Goal: Information Seeking & Learning: Learn about a topic

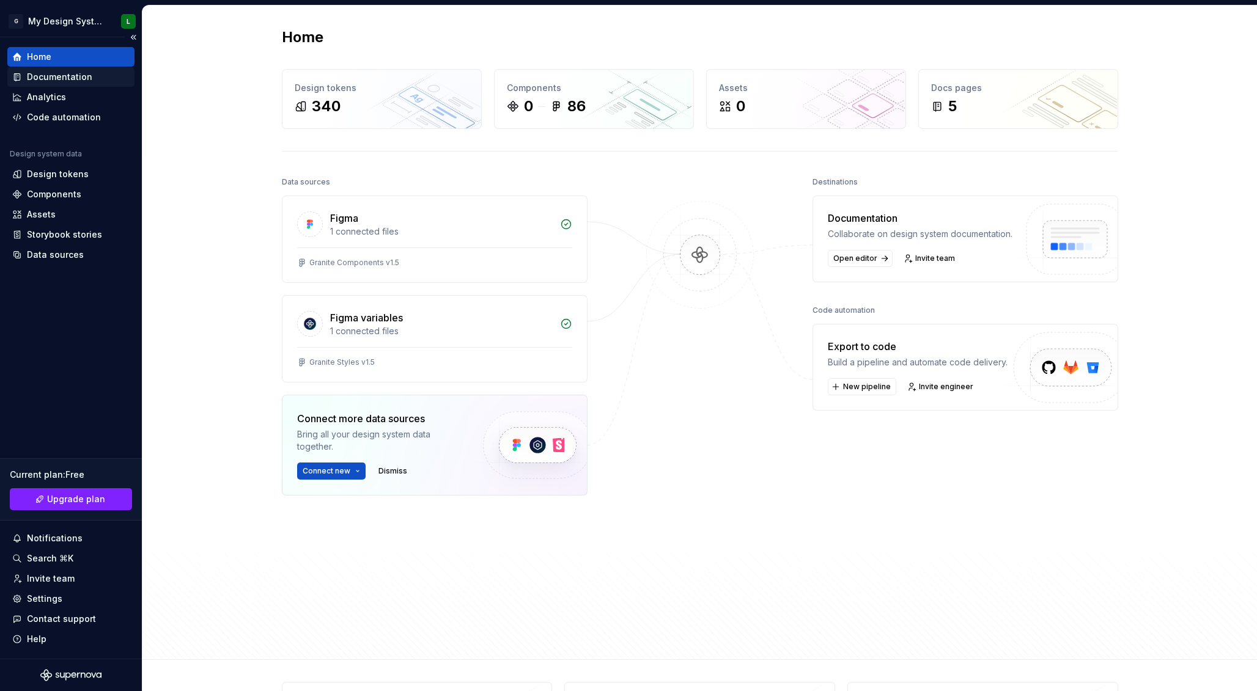
click at [74, 75] on div "Documentation" at bounding box center [59, 77] width 65 height 12
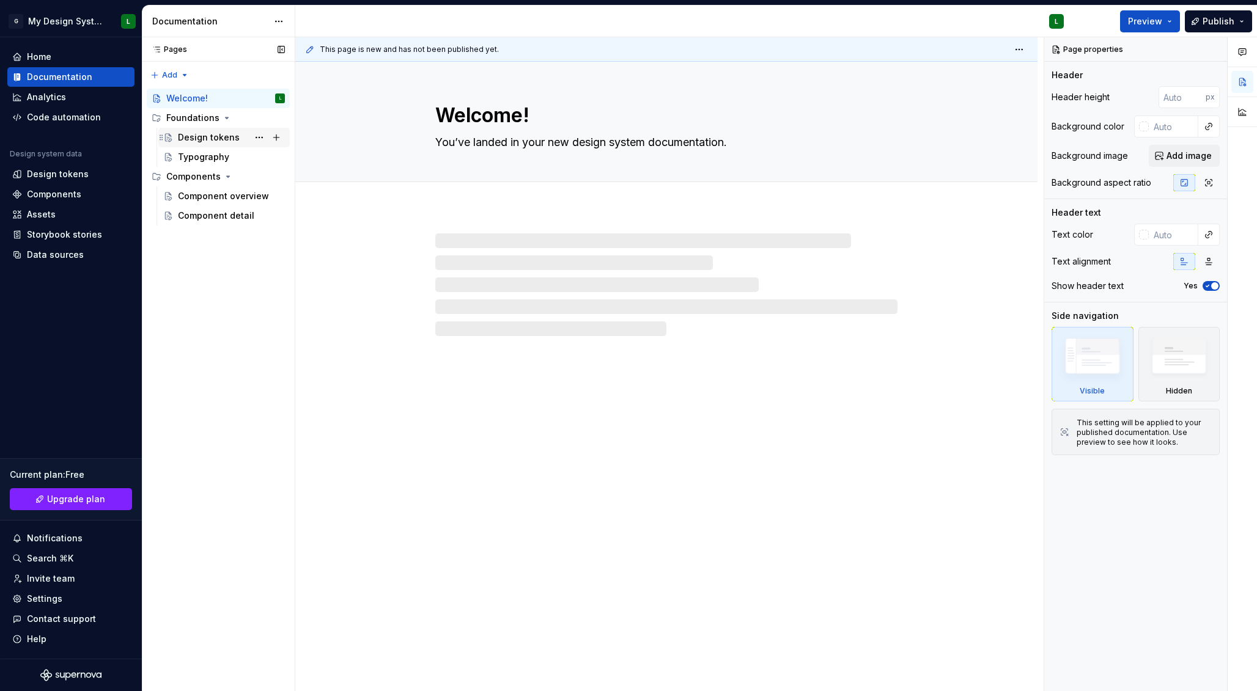
click at [191, 138] on div "Design tokens" at bounding box center [209, 137] width 62 height 12
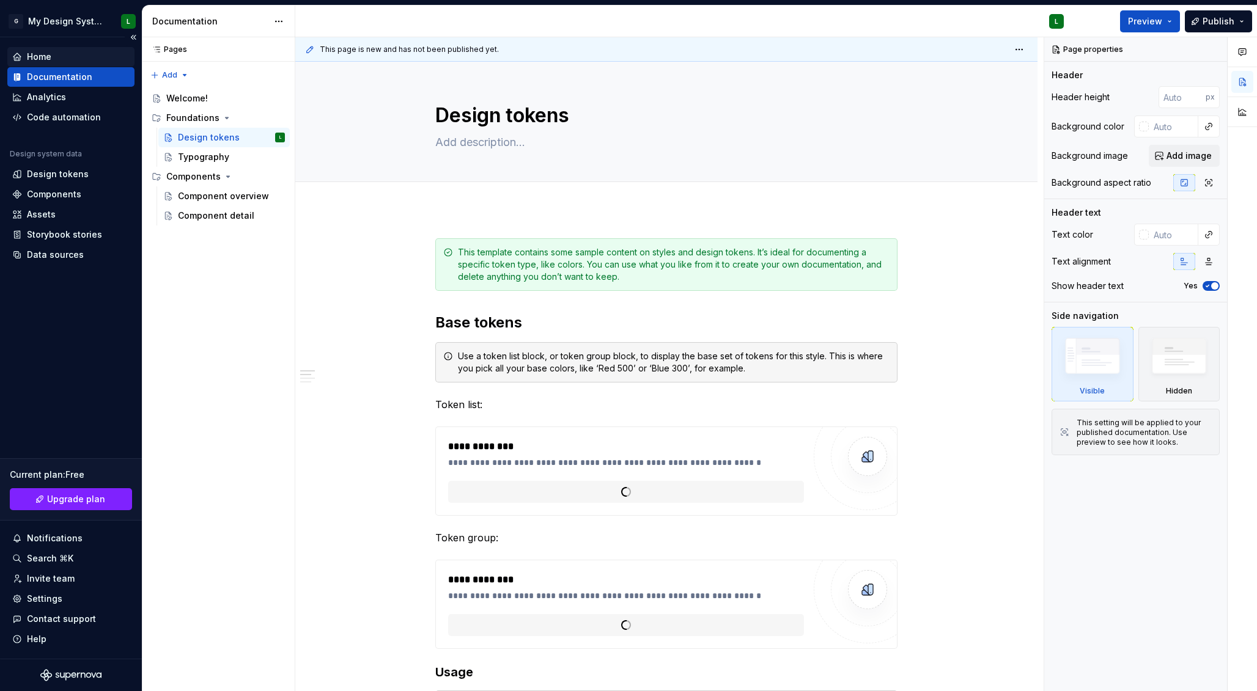
click at [45, 54] on div "Home" at bounding box center [39, 57] width 24 height 12
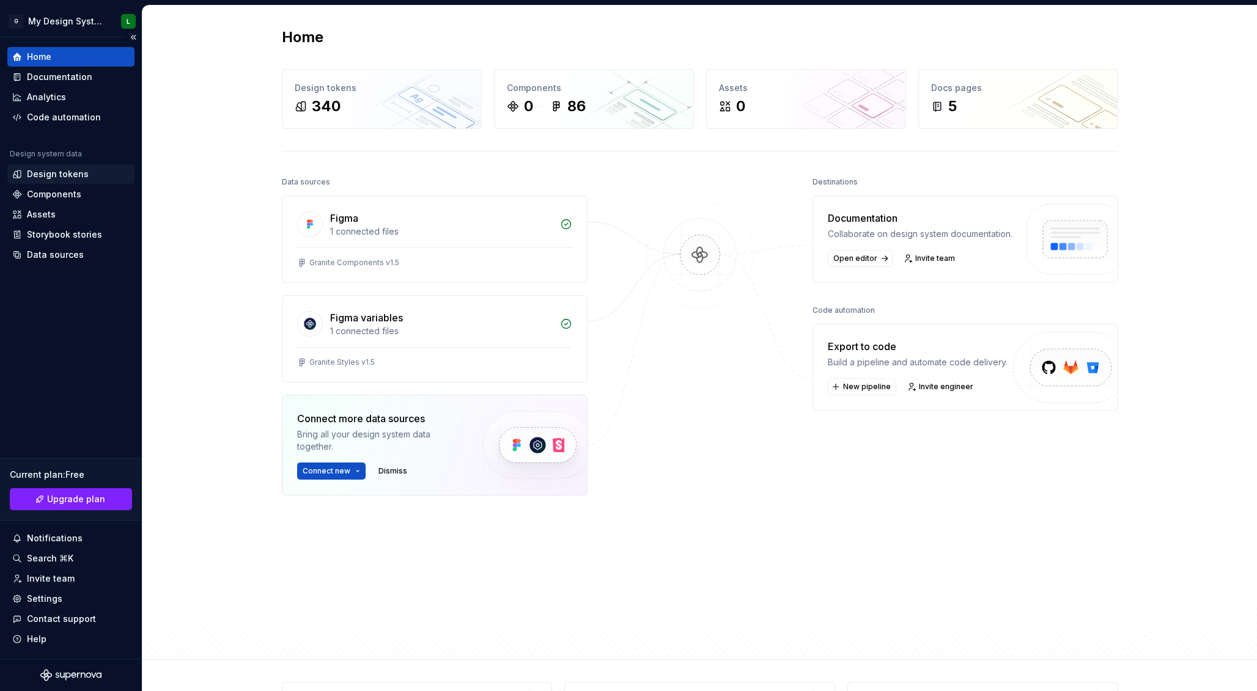
click at [78, 174] on div "Design tokens" at bounding box center [58, 174] width 62 height 12
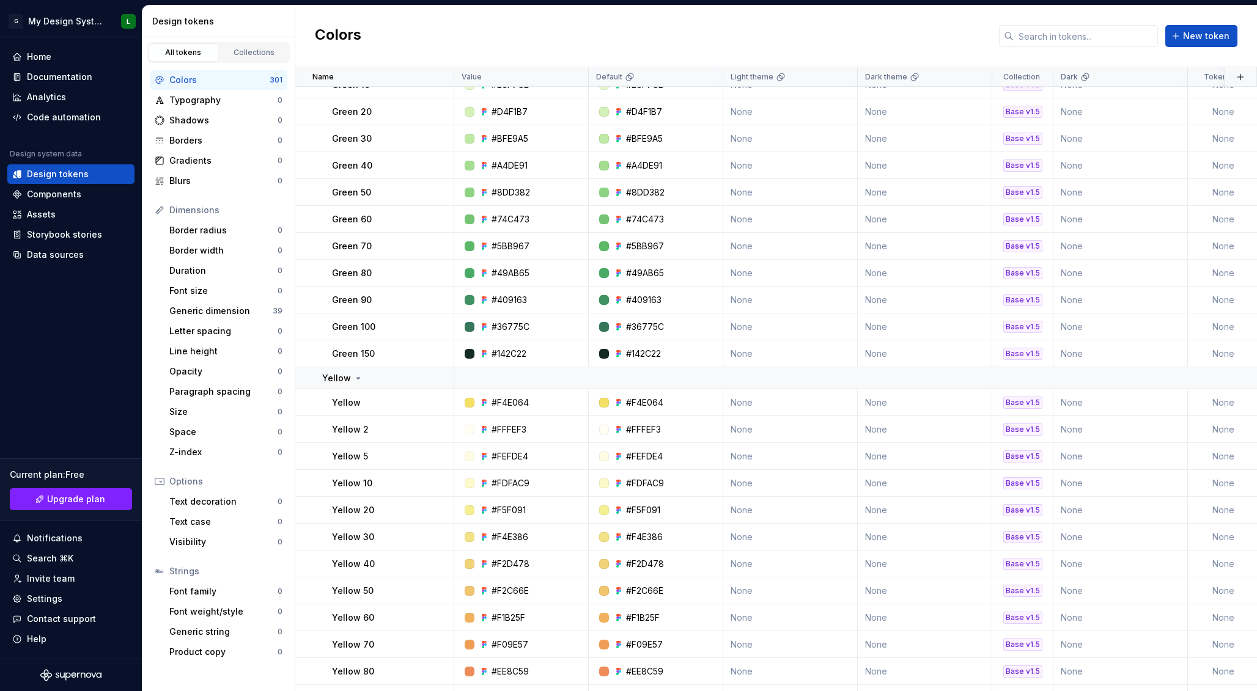
scroll to position [1728, 0]
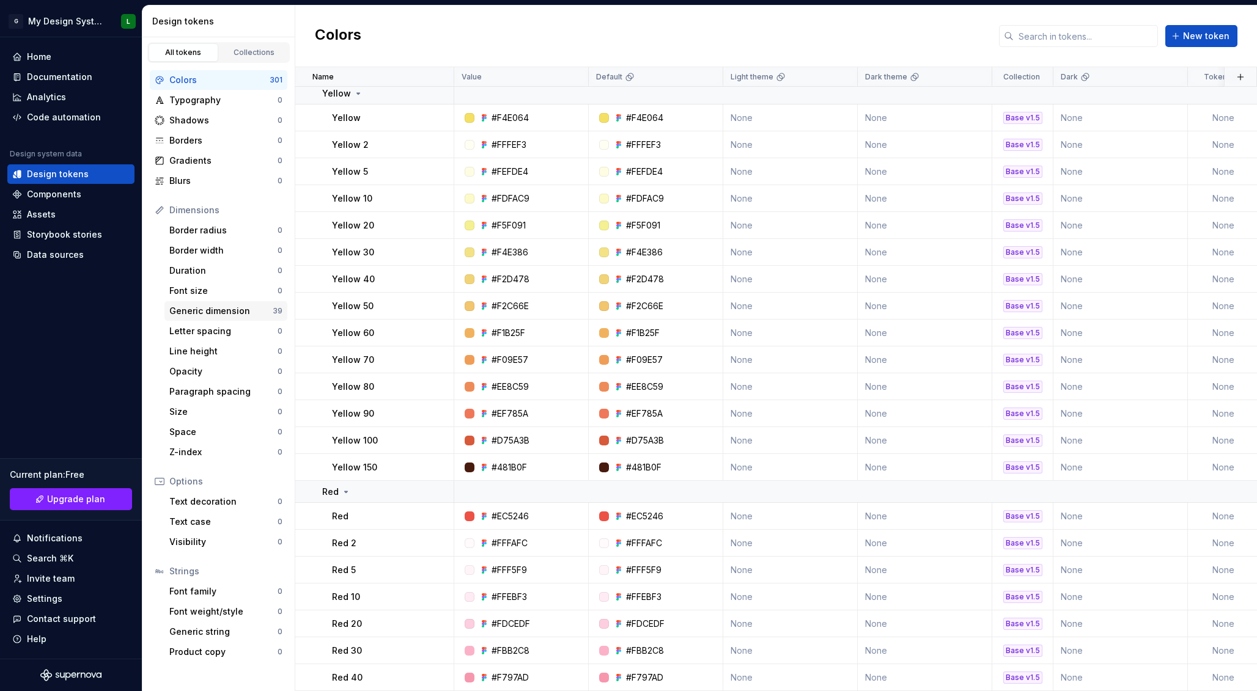
click at [239, 318] on div "Generic dimension 39" at bounding box center [225, 311] width 123 height 20
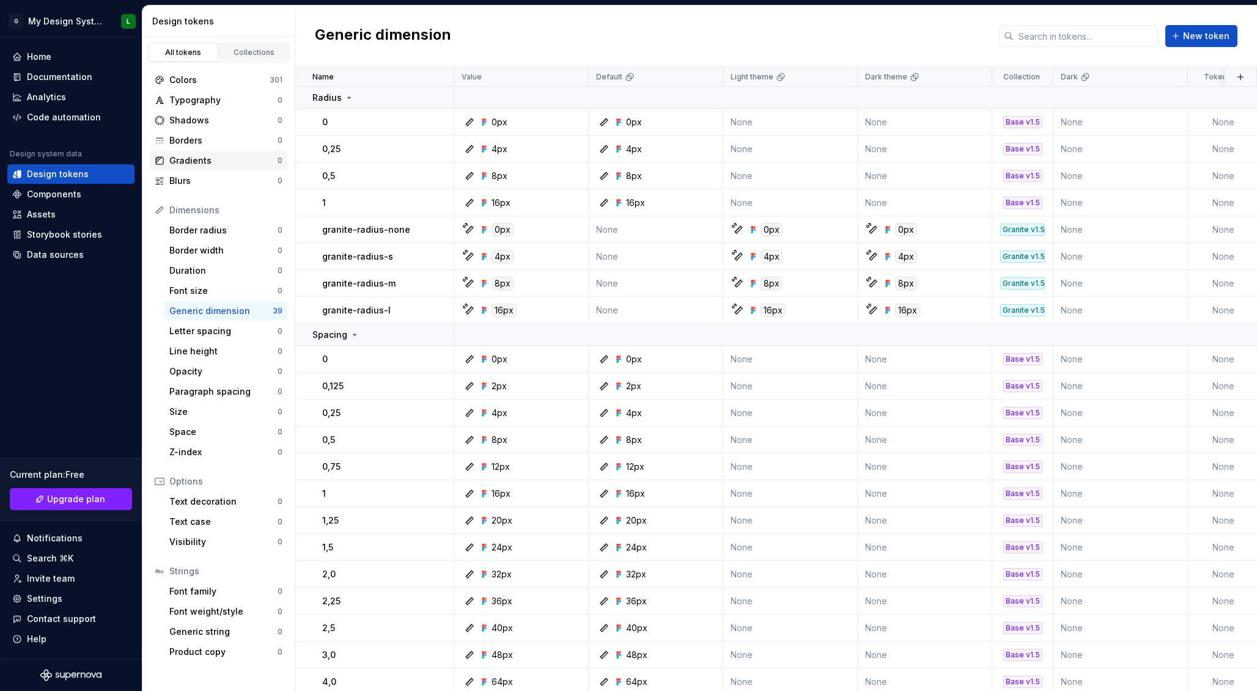
click at [210, 161] on div "Gradients" at bounding box center [223, 161] width 108 height 12
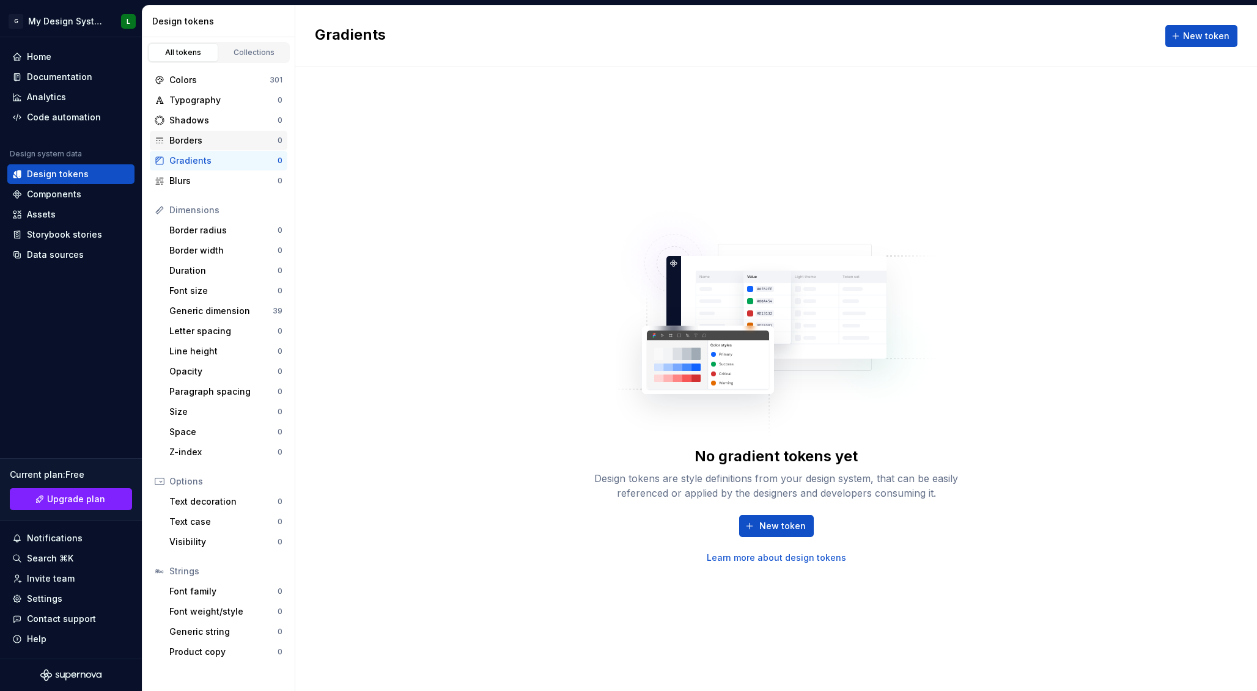
click at [220, 139] on div "Borders" at bounding box center [223, 141] width 108 height 12
click at [223, 121] on div "Shadows" at bounding box center [223, 120] width 108 height 12
click at [227, 104] on div "Typography" at bounding box center [223, 100] width 108 height 12
click at [230, 595] on div "Font family" at bounding box center [223, 592] width 108 height 12
click at [234, 612] on div "Font weight/style" at bounding box center [223, 612] width 108 height 12
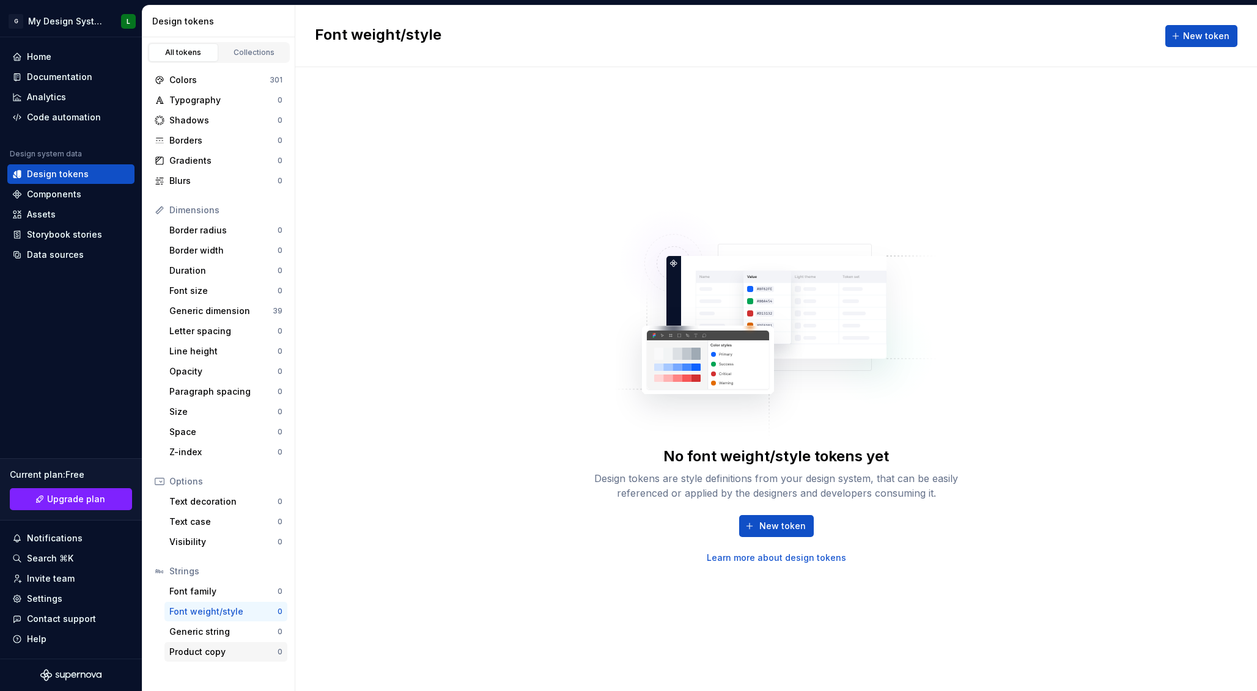
click at [236, 657] on div "Product copy" at bounding box center [223, 652] width 108 height 12
click at [66, 195] on div "Components" at bounding box center [54, 194] width 54 height 12
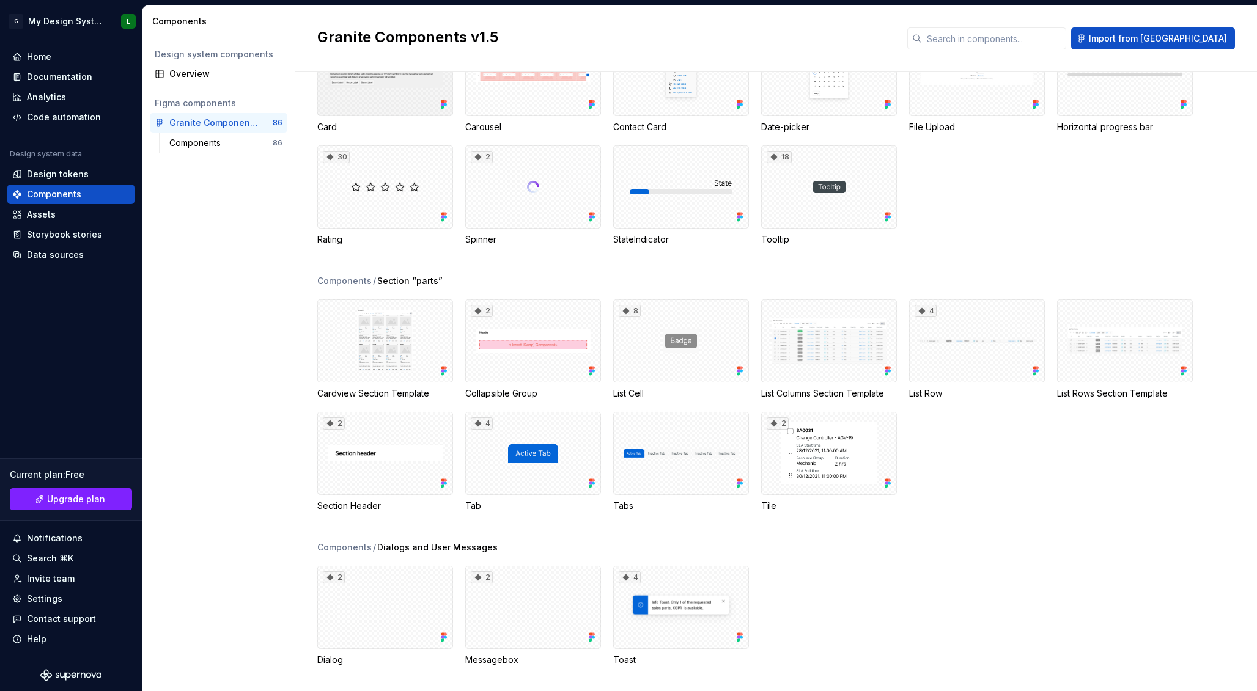
scroll to position [1346, 0]
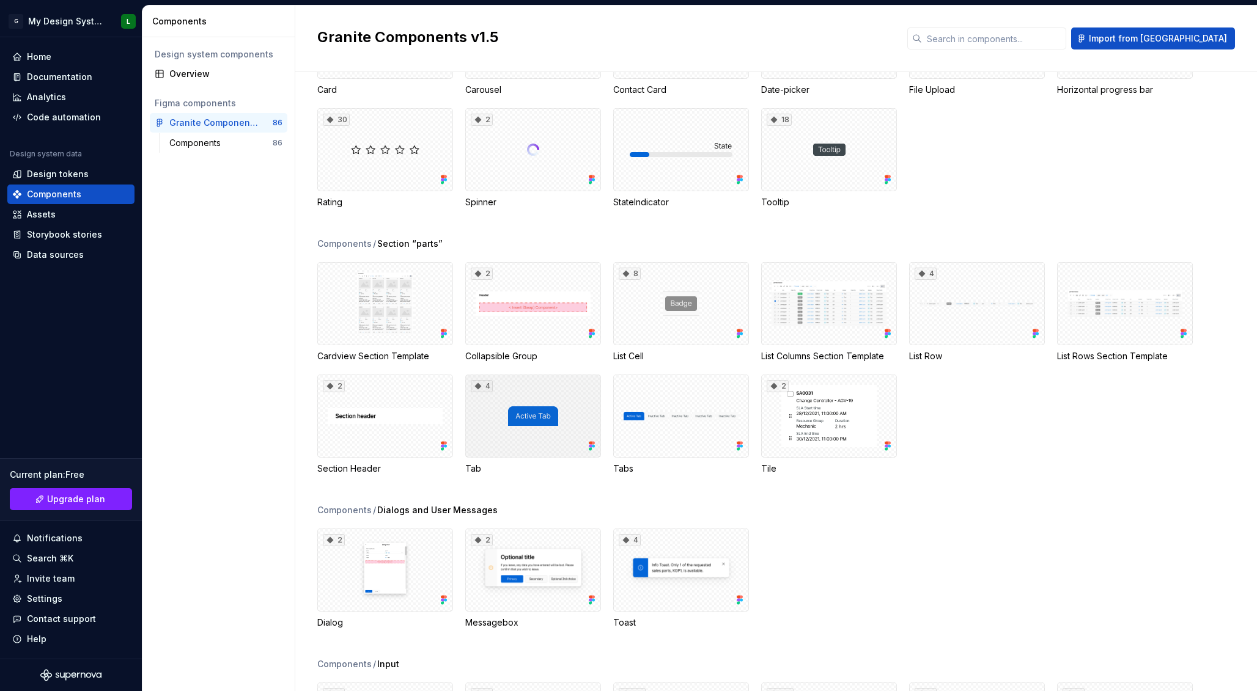
click at [526, 400] on div "4" at bounding box center [533, 416] width 136 height 83
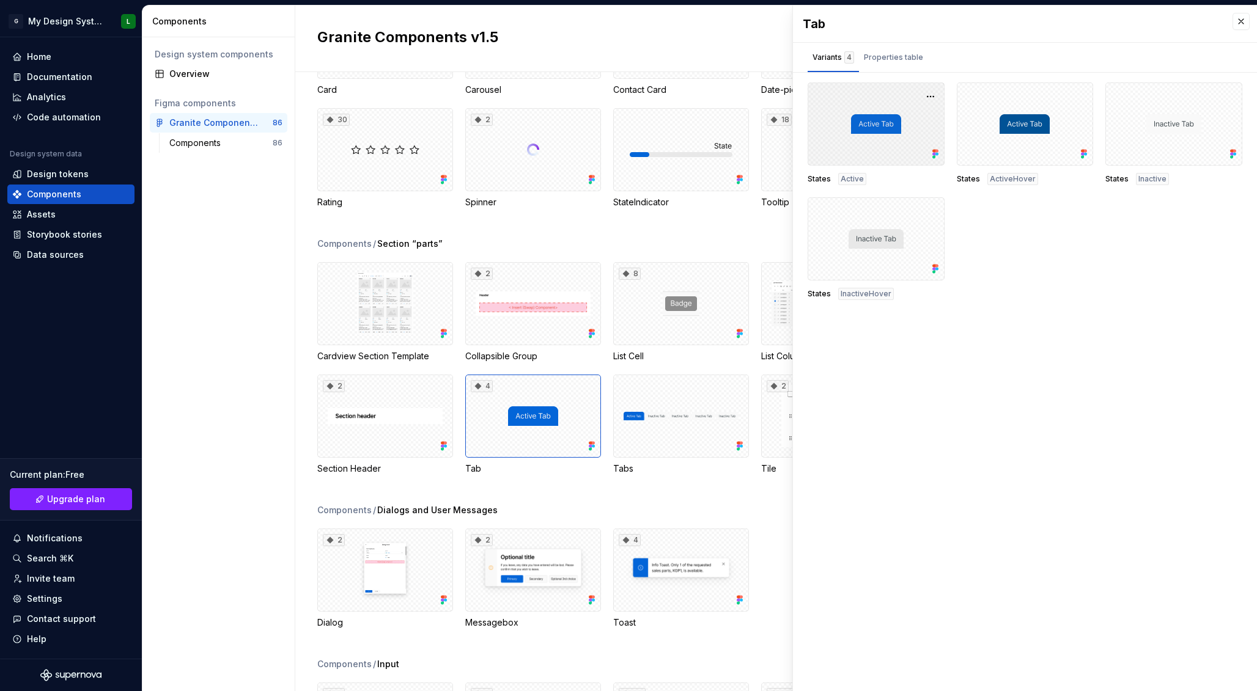
click at [857, 138] on div at bounding box center [876, 124] width 137 height 83
click at [910, 57] on div "Properties table" at bounding box center [893, 57] width 59 height 12
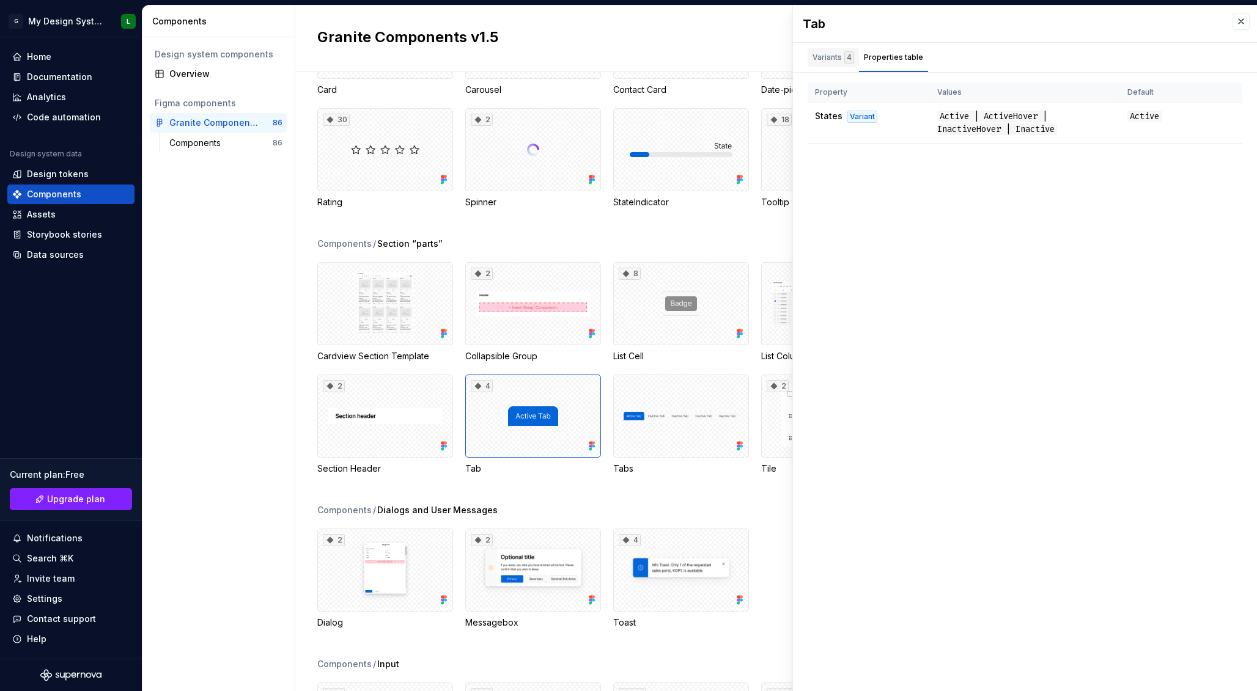
click at [825, 55] on div "Variants 4" at bounding box center [834, 57] width 42 height 12
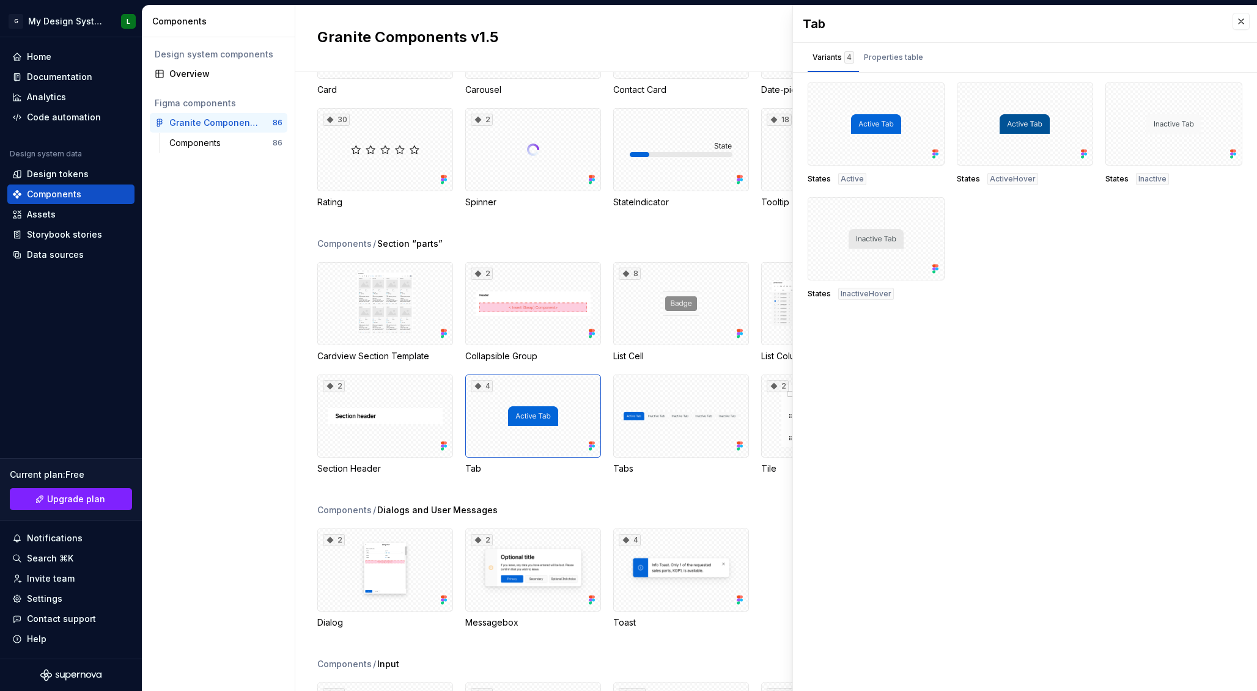
click at [663, 90] on div "Contact Card" at bounding box center [681, 90] width 136 height 12
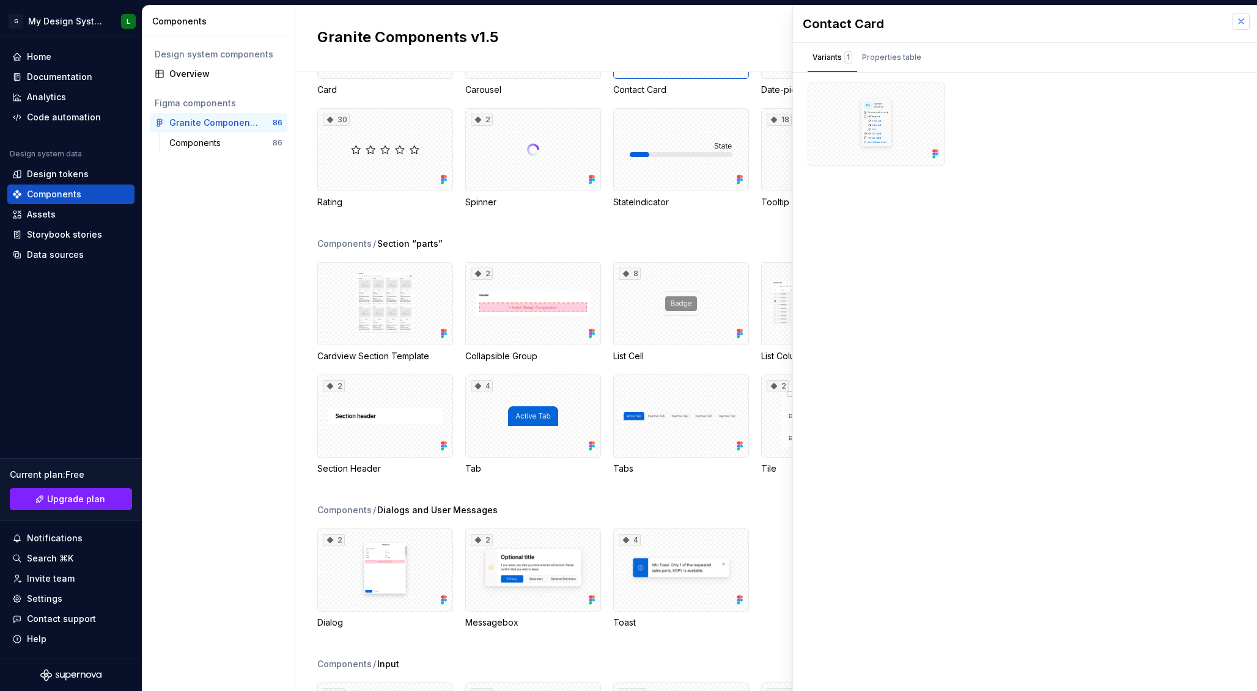
click at [1237, 25] on button "button" at bounding box center [1241, 21] width 17 height 17
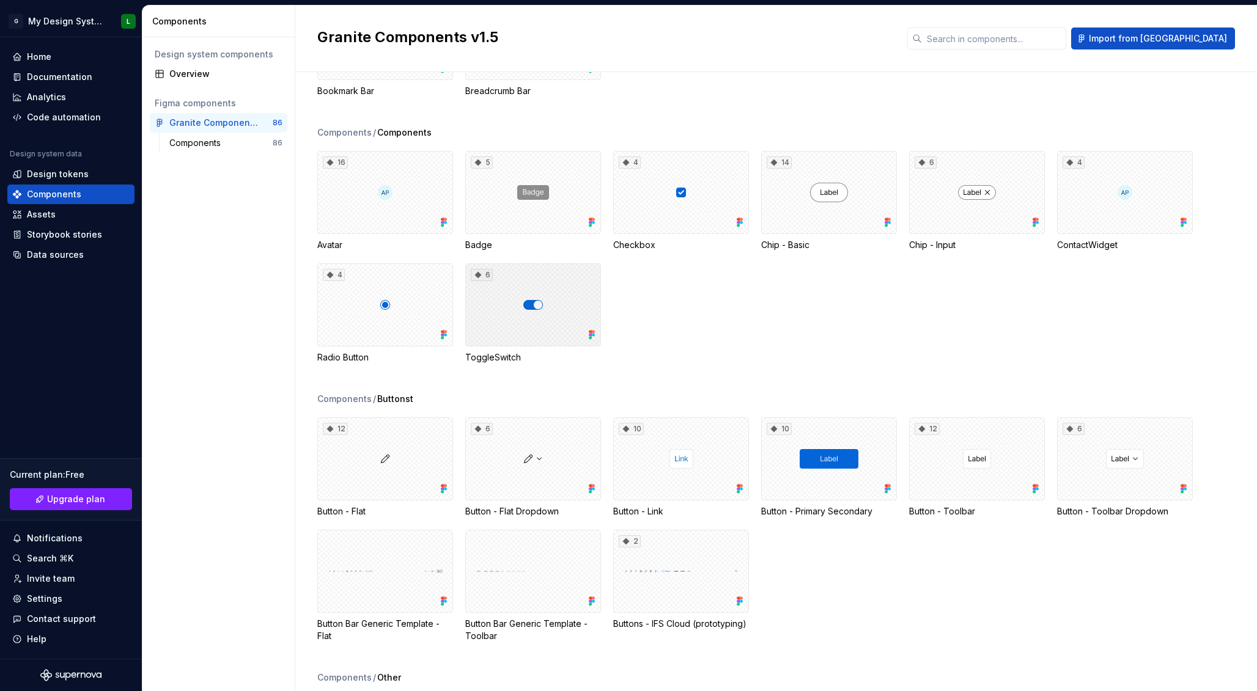
scroll to position [655, 0]
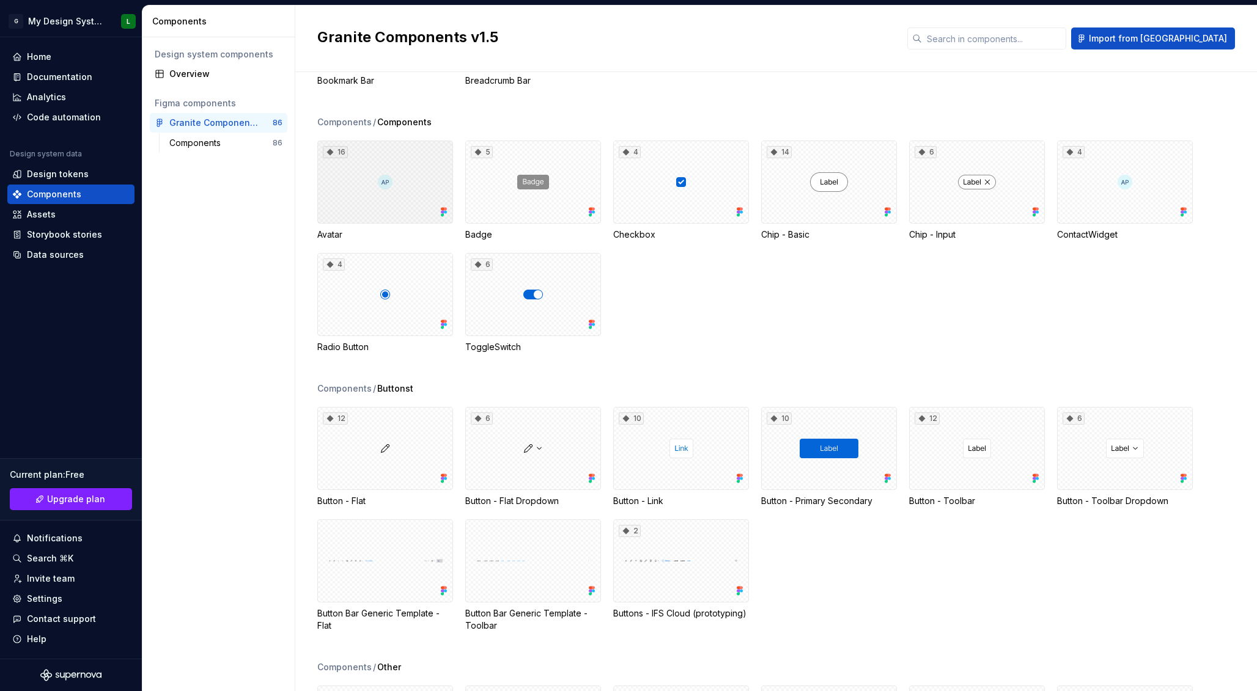
click at [403, 191] on div "16" at bounding box center [385, 182] width 136 height 83
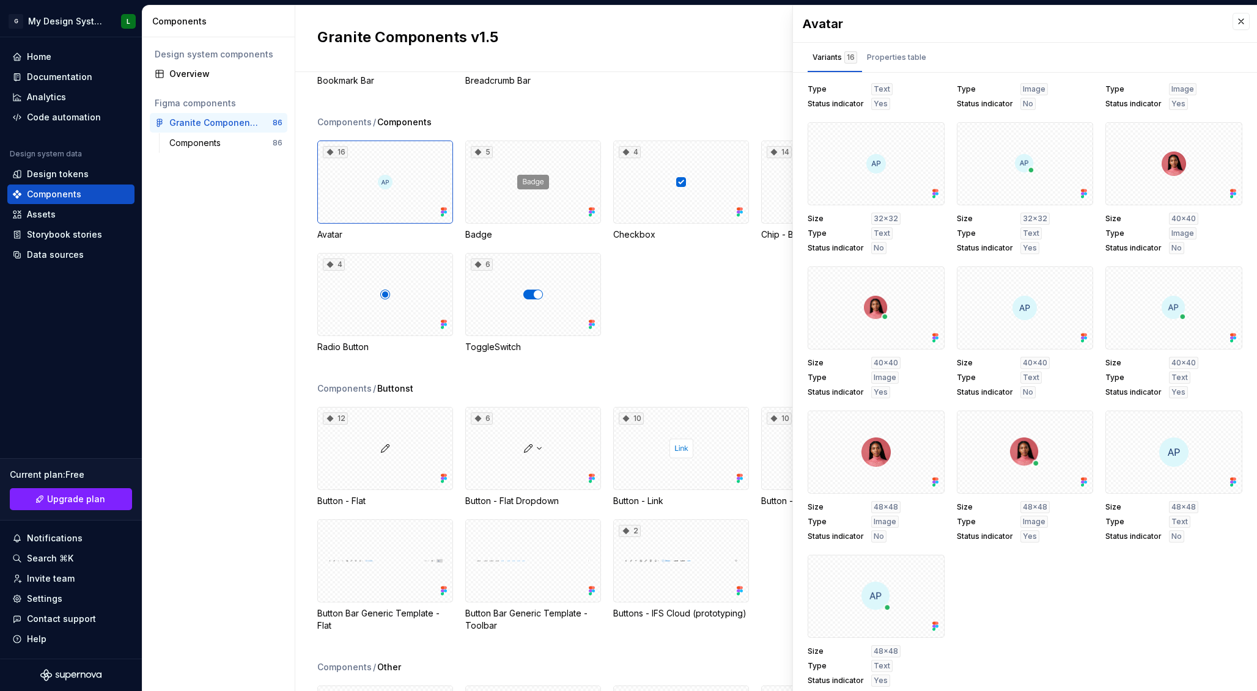
scroll to position [249, 0]
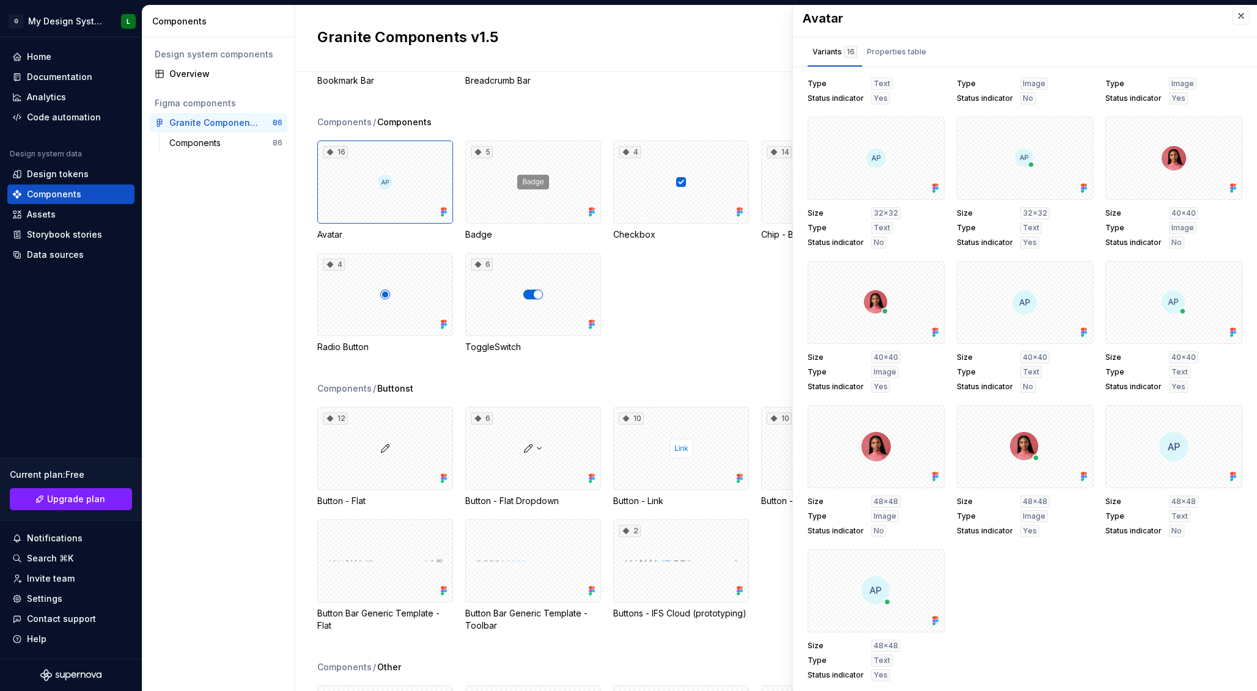
click at [665, 260] on div "16 Avatar 5 Badge 4 Checkbox 14 Chip - Basic 6 Chip - Input 4 ContactWidget 4 R…" at bounding box center [787, 247] width 940 height 213
click at [186, 298] on div "Design system components Overview Figma components Granite Components v1.5 86 C…" at bounding box center [218, 364] width 152 height 654
click at [53, 208] on div "Assets" at bounding box center [70, 215] width 127 height 20
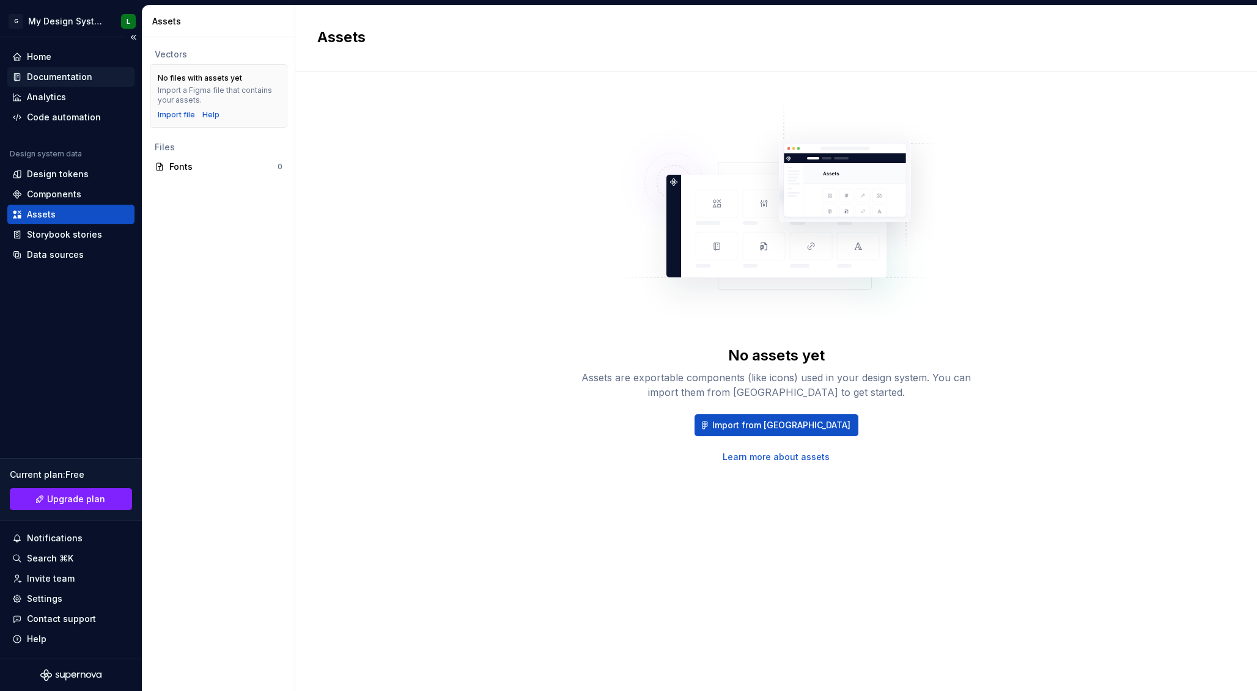
click at [61, 83] on div "Documentation" at bounding box center [59, 77] width 65 height 12
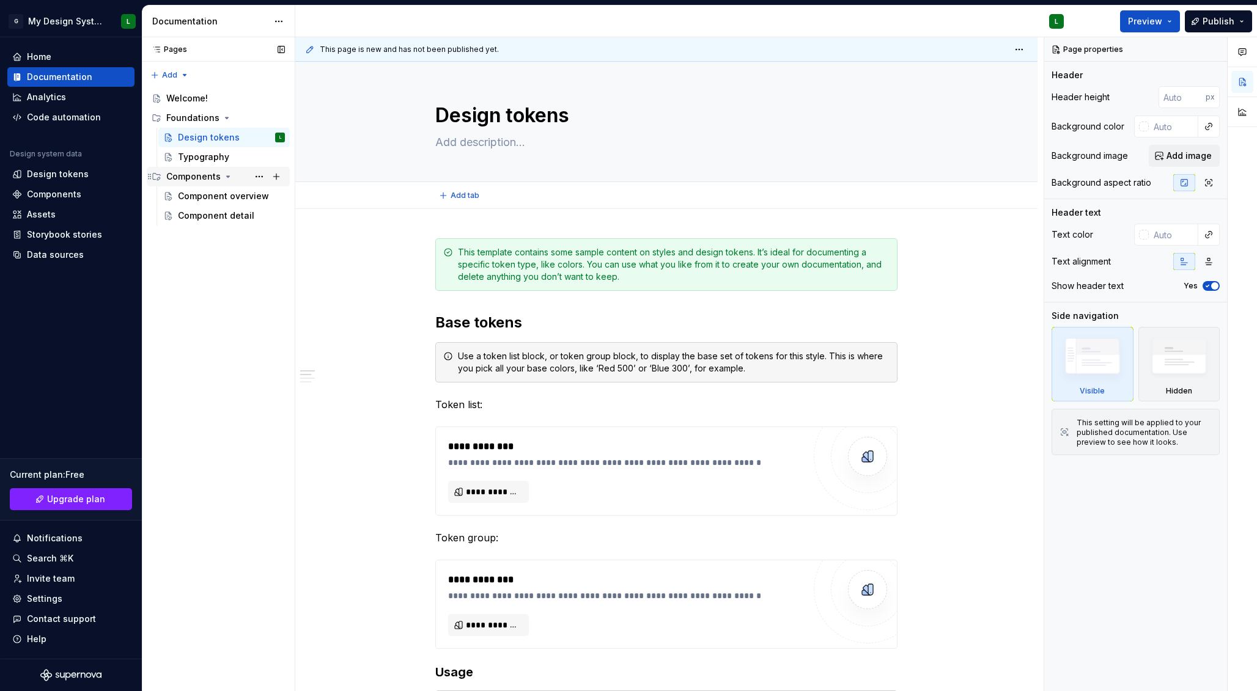
type textarea "*"
click at [62, 254] on div "Data sources" at bounding box center [55, 255] width 57 height 12
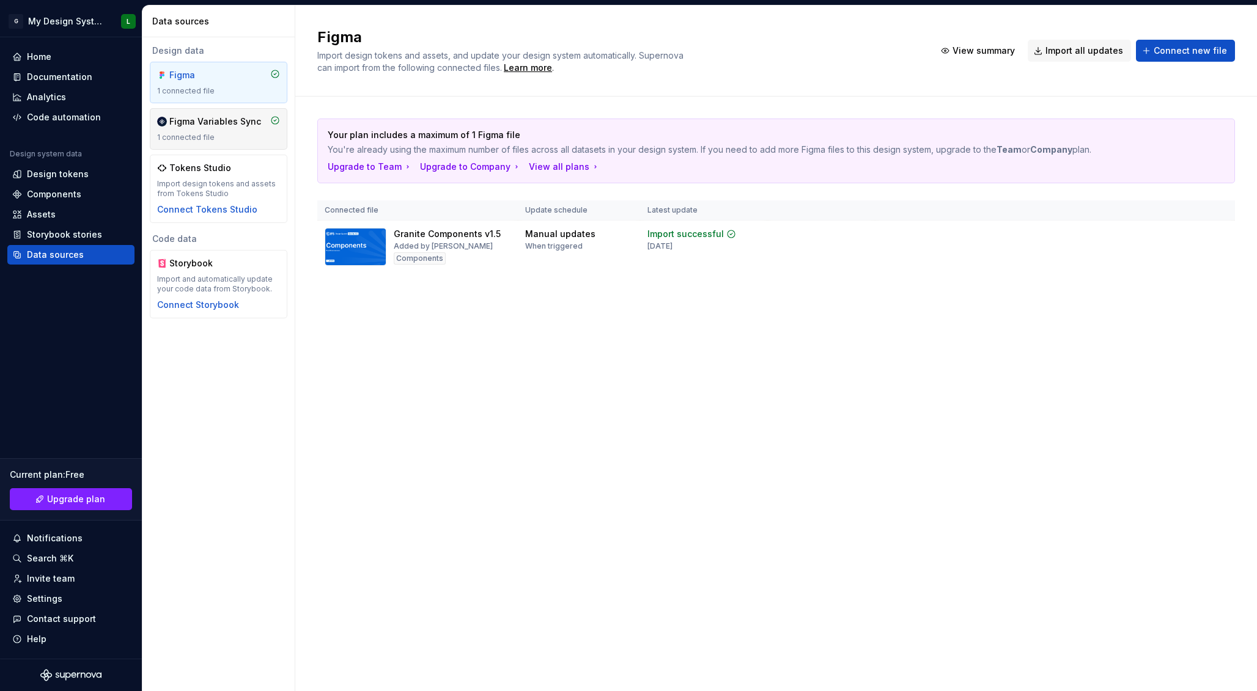
click at [230, 129] on div "Figma Variables Sync 1 connected file" at bounding box center [218, 129] width 123 height 27
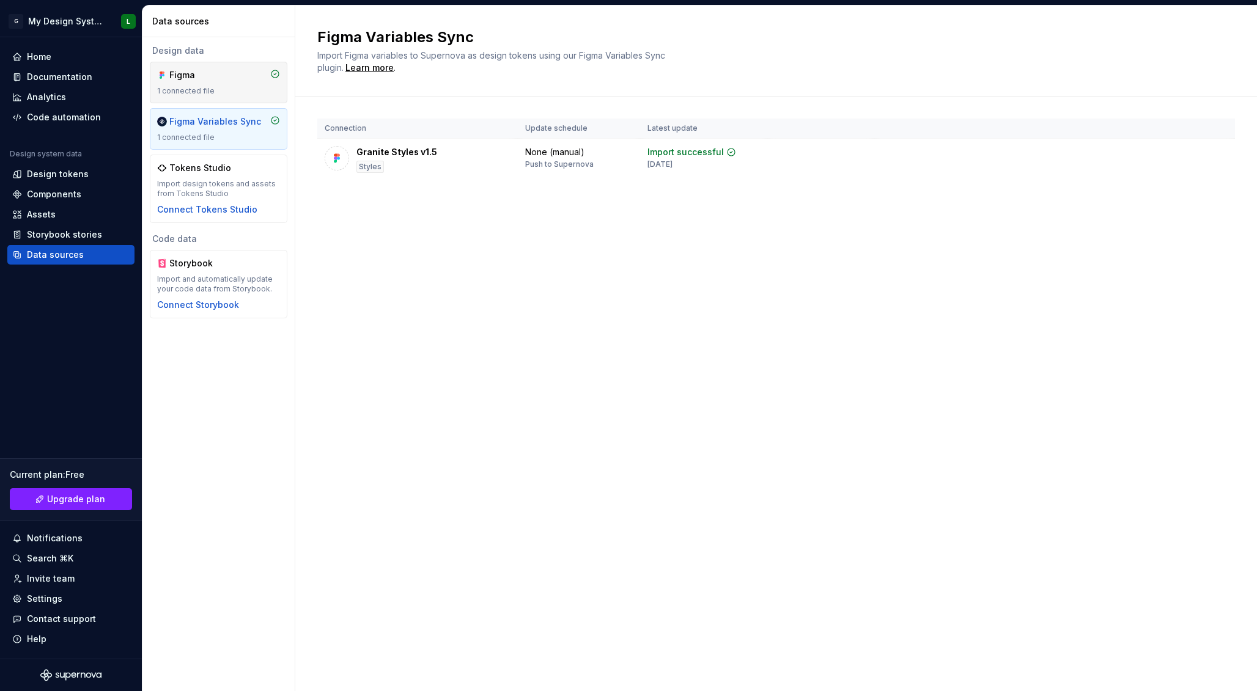
click at [238, 78] on div "Figma" at bounding box center [218, 75] width 123 height 12
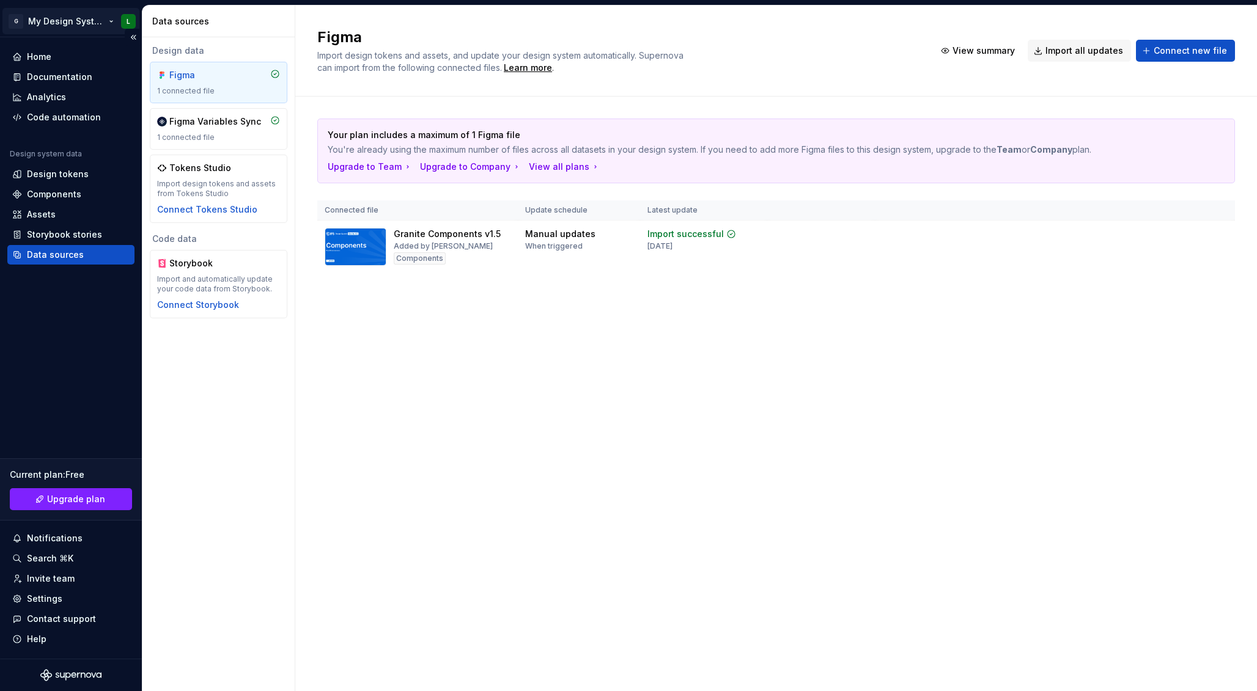
click at [68, 26] on html "G My Design System L Home Documentation Analytics Code automation Design system…" at bounding box center [628, 345] width 1257 height 691
click at [359, 325] on html "G My Design System L Home Documentation Analytics Code automation Design system…" at bounding box center [628, 345] width 1257 height 691
